Goal: Information Seeking & Learning: Learn about a topic

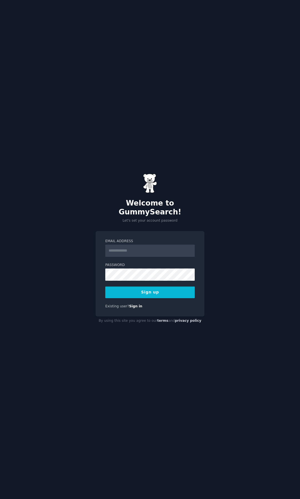
click at [218, 217] on div "Welcome to GummySearch! Let's set your account password Email Address Password …" at bounding box center [150, 249] width 300 height 499
click at [163, 247] on input "Email Address" at bounding box center [149, 251] width 89 height 12
click at [128, 246] on input "Email Address" at bounding box center [149, 251] width 89 height 12
type input "**********"
click at [153, 292] on button "Sign up" at bounding box center [149, 293] width 89 height 12
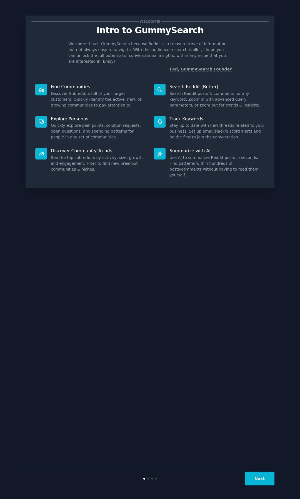
click at [196, 221] on div "Welcome! Intro to GummySearch Welcome! I built GummySearch because Reddit is a …" at bounding box center [150, 250] width 249 height 484
click at [55, 156] on dd "See the top subreddits by activity, size, growth, and engagement. Filter to fin…" at bounding box center [98, 163] width 95 height 17
click at [259, 479] on button "Next" at bounding box center [259, 479] width 30 height 14
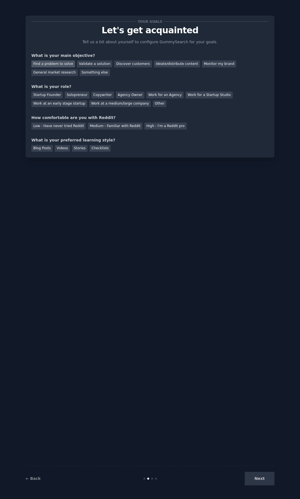
click at [62, 64] on div "Find a problem to solve" at bounding box center [53, 63] width 44 height 7
click at [87, 63] on div "Validate a solution" at bounding box center [94, 63] width 35 height 7
click at [53, 96] on div "Startup Founder" at bounding box center [46, 95] width 31 height 7
click at [72, 126] on div "Low - Have never tried Reddit" at bounding box center [58, 126] width 54 height 7
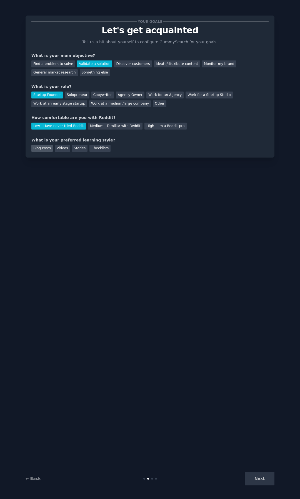
click at [39, 150] on div "Blog Posts" at bounding box center [41, 148] width 21 height 7
click at [253, 478] on button "Next" at bounding box center [259, 479] width 30 height 14
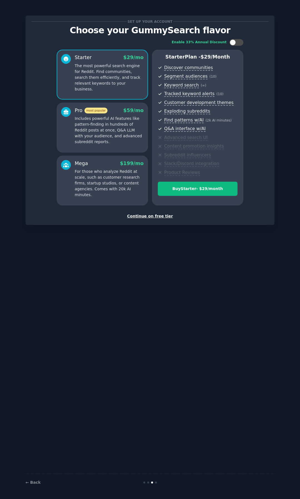
click at [143, 217] on div "Continue on free tier" at bounding box center [149, 216] width 237 height 6
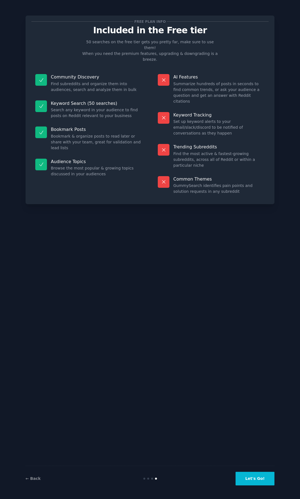
click at [266, 480] on button "Let's Go!" at bounding box center [254, 479] width 39 height 14
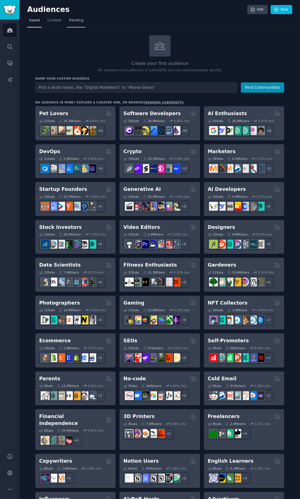
click at [79, 20] on span "Trending" at bounding box center [76, 20] width 14 height 5
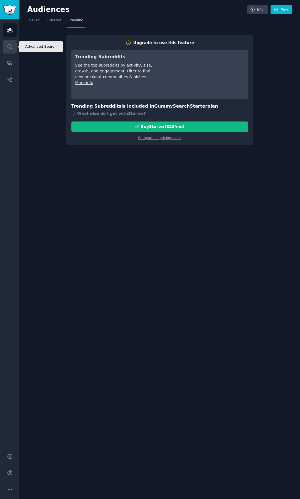
click at [9, 46] on icon "Sidebar" at bounding box center [10, 47] width 6 height 6
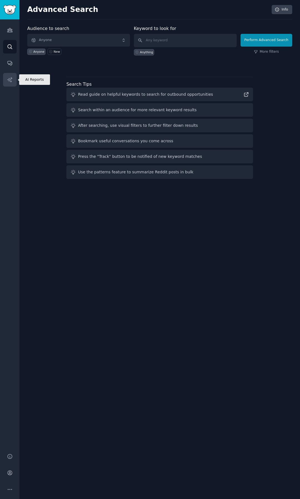
click at [12, 79] on icon "Sidebar" at bounding box center [10, 80] width 6 height 6
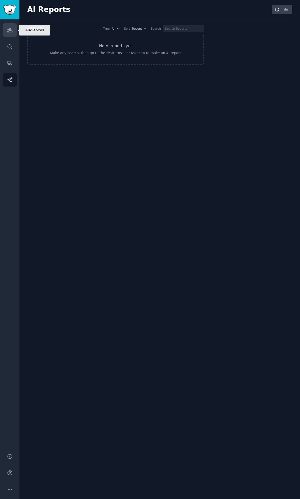
click at [9, 30] on icon "Sidebar" at bounding box center [10, 30] width 6 height 6
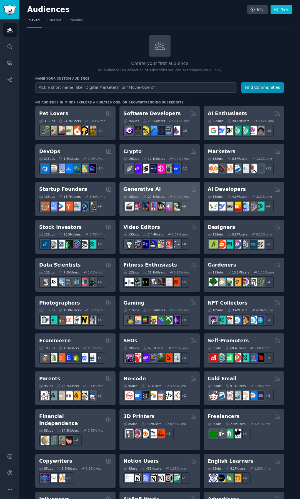
click at [177, 187] on div "Generative AI" at bounding box center [159, 189] width 72 height 7
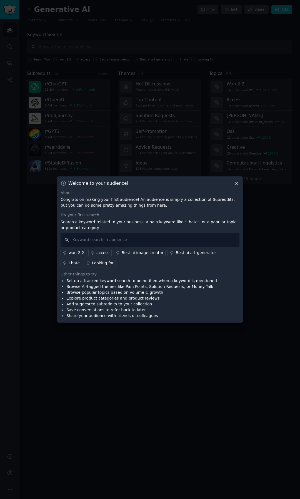
click at [237, 183] on icon at bounding box center [236, 183] width 6 height 6
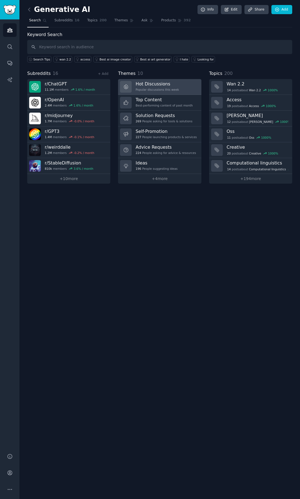
click at [179, 84] on link "Hot Discussions Popular discussions this week" at bounding box center [159, 87] width 83 height 16
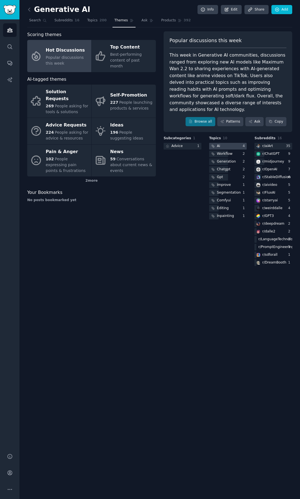
click at [223, 143] on div at bounding box center [228, 146] width 38 height 7
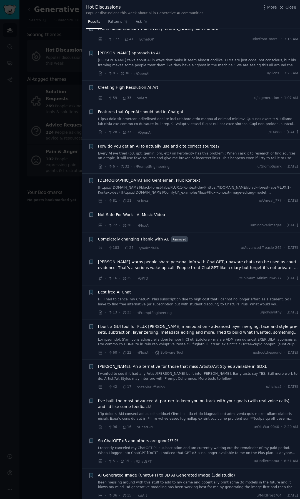
scroll to position [111, 0]
click at [72, 250] on div at bounding box center [150, 249] width 300 height 499
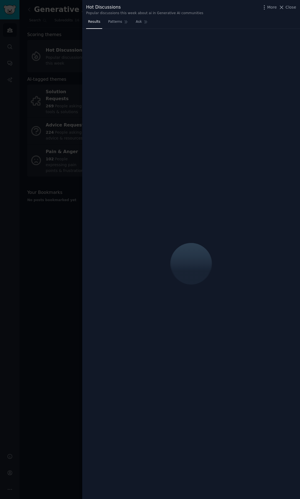
click at [69, 124] on div at bounding box center [150, 249] width 300 height 499
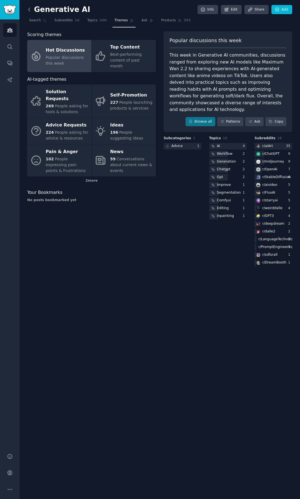
click at [31, 10] on icon at bounding box center [29, 10] width 6 height 6
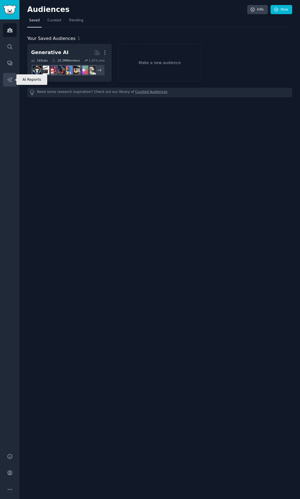
click at [6, 82] on link "AI Reports" at bounding box center [10, 80] width 14 height 14
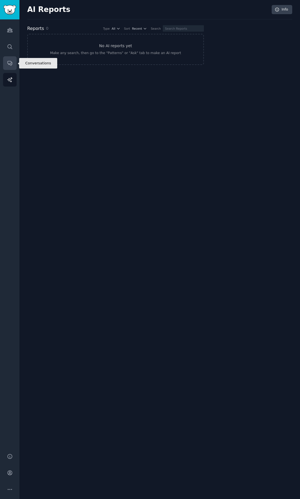
click at [10, 63] on icon "Sidebar" at bounding box center [10, 63] width 6 height 6
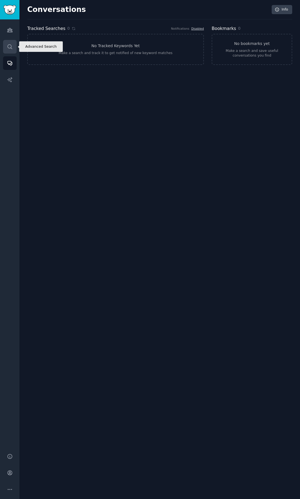
click at [10, 42] on link "Search" at bounding box center [10, 47] width 14 height 14
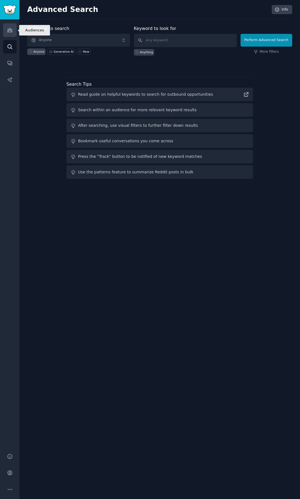
click at [12, 31] on icon "Sidebar" at bounding box center [9, 30] width 5 height 4
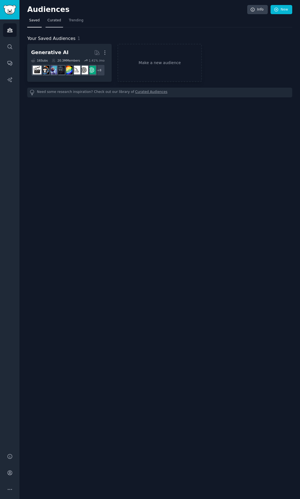
click at [58, 22] on span "Curated" at bounding box center [54, 20] width 14 height 5
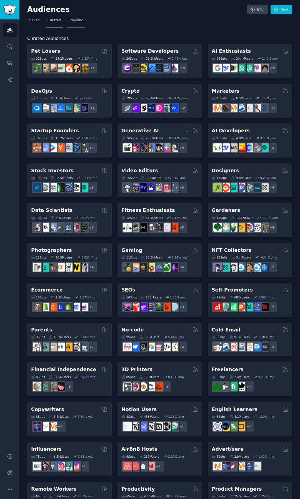
click at [73, 21] on span "Trending" at bounding box center [76, 20] width 14 height 5
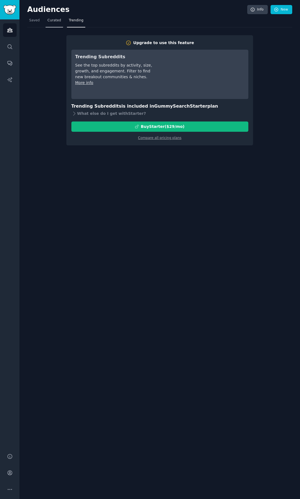
click at [50, 25] on link "Curated" at bounding box center [53, 21] width 17 height 11
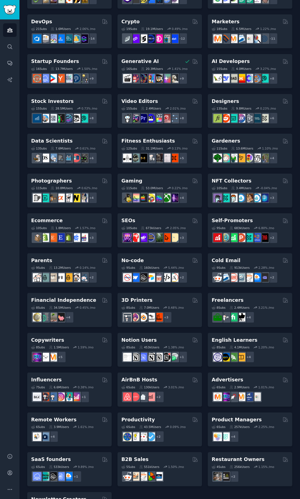
scroll to position [83, 0]
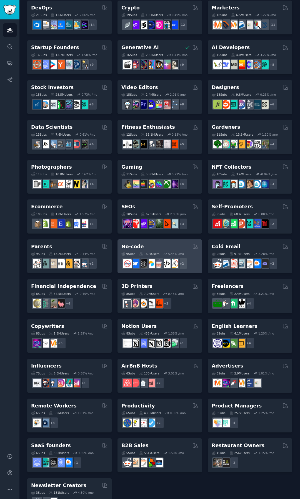
click at [178, 251] on div "9 Sub s 160k Users 5.44 % /mo + 2" at bounding box center [159, 259] width 77 height 19
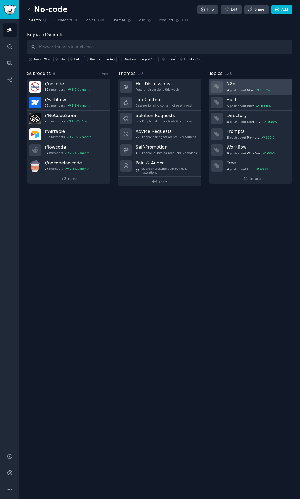
click at [277, 84] on h3 "N8n" at bounding box center [257, 84] width 62 height 6
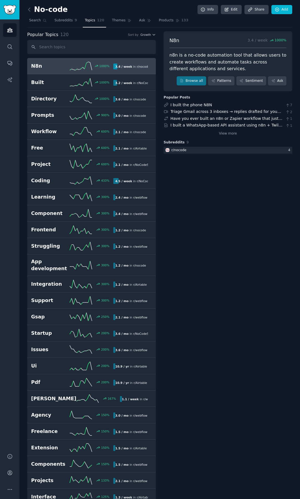
click at [66, 64] on h2 "N8n" at bounding box center [50, 66] width 39 height 7
click at [191, 78] on link "Browse all" at bounding box center [191, 80] width 30 height 9
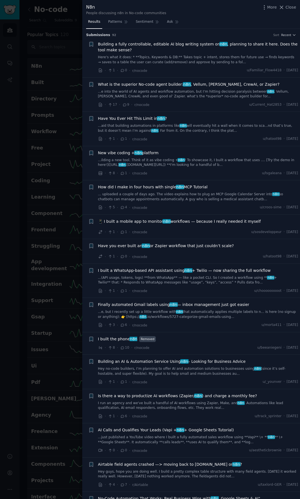
click at [171, 93] on link "...e into the world of AI agents and workflow automation, but I’m hitting decis…" at bounding box center [198, 94] width 200 height 10
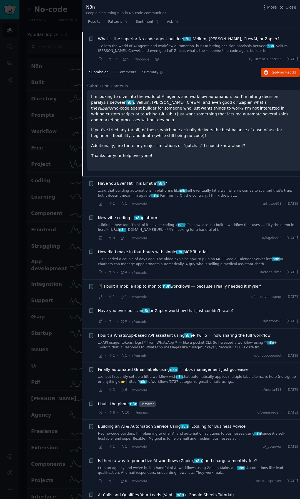
scroll to position [49, 0]
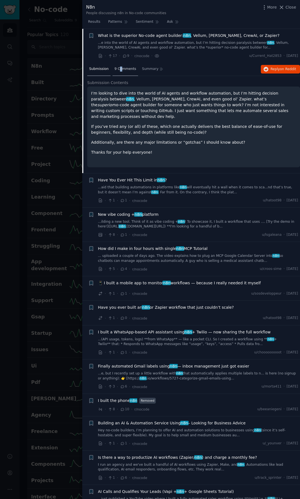
click at [118, 69] on span "9 Comments" at bounding box center [125, 69] width 22 height 5
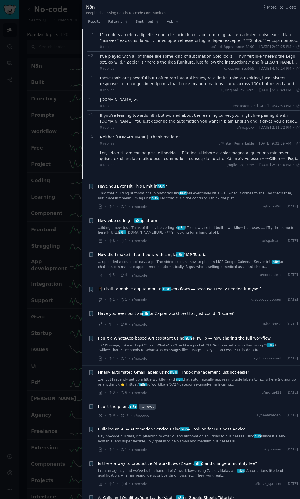
scroll to position [160, 0]
